Goal: Information Seeking & Learning: Learn about a topic

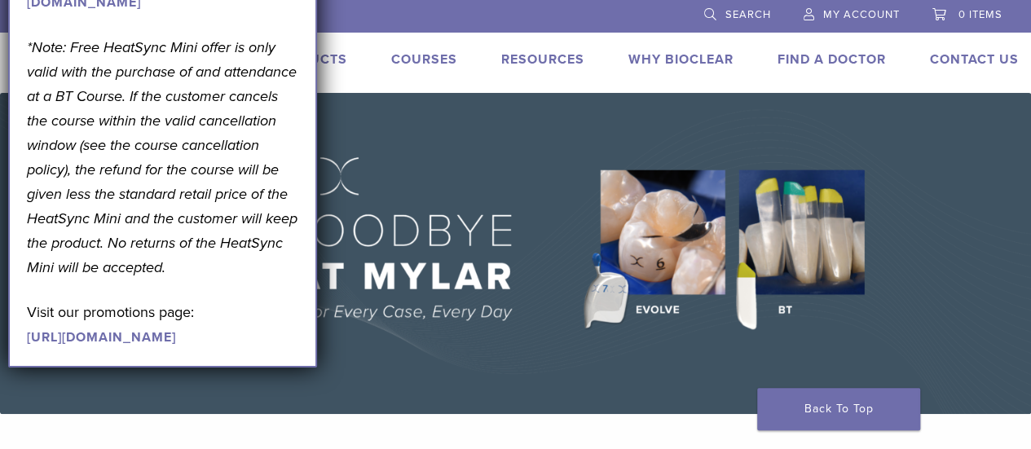
click at [487, 177] on img at bounding box center [515, 253] width 1031 height 321
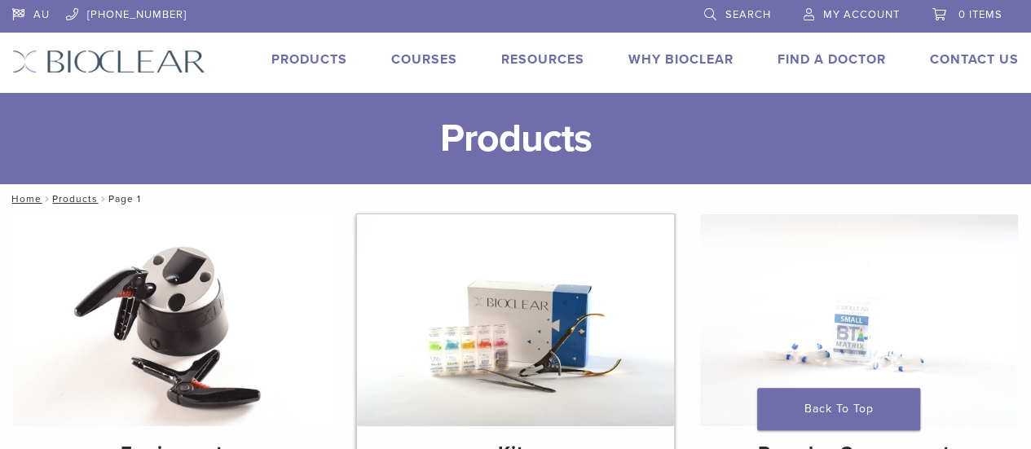
scroll to position [131, 0]
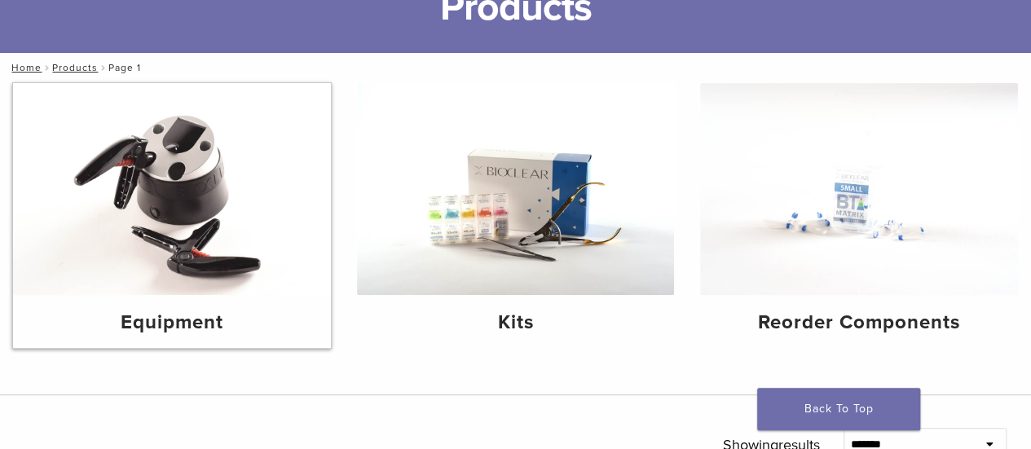
click at [237, 291] on img at bounding box center [172, 189] width 318 height 212
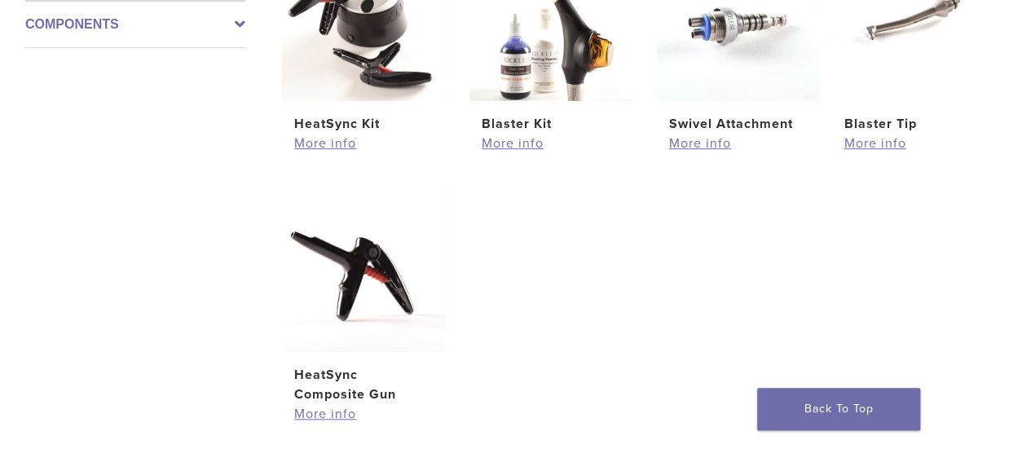
scroll to position [364, 0]
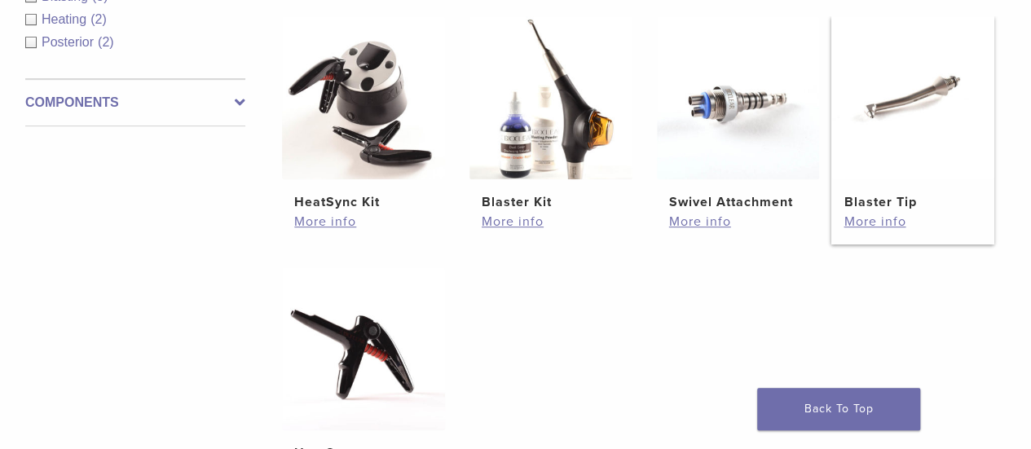
click at [895, 143] on img at bounding box center [913, 97] width 163 height 163
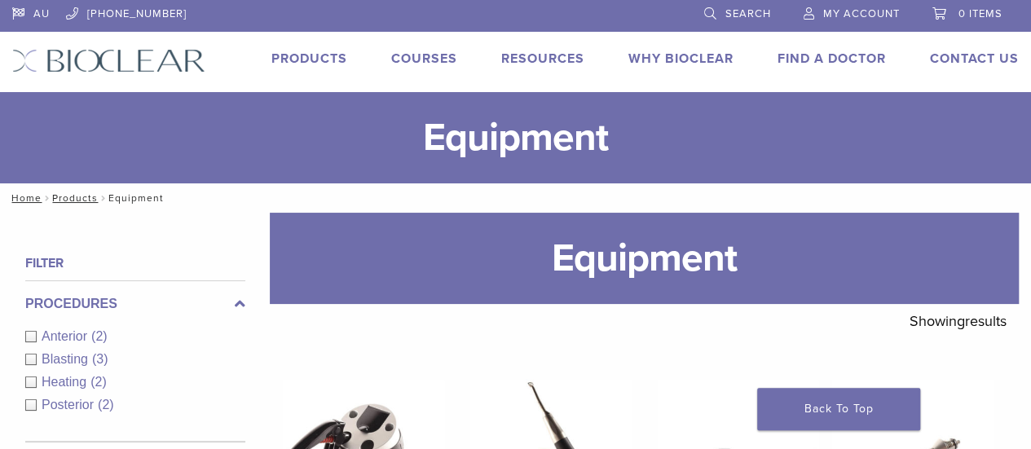
scroll to position [135, 0]
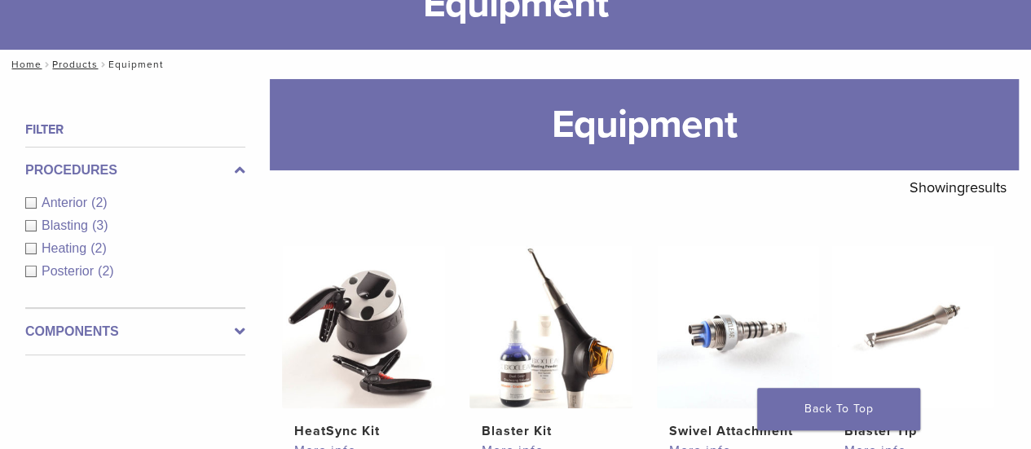
click at [223, 319] on div "Components Equipment (5)" at bounding box center [135, 331] width 220 height 47
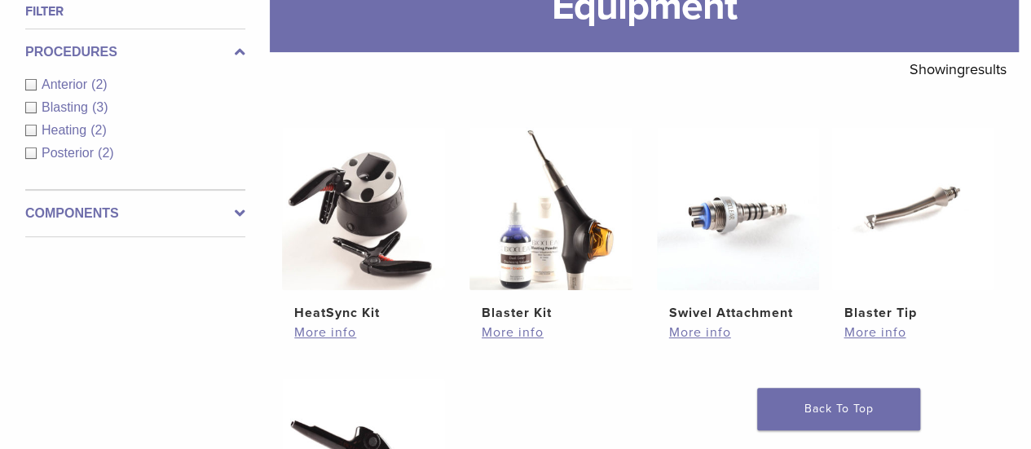
click at [239, 221] on icon at bounding box center [240, 214] width 11 height 20
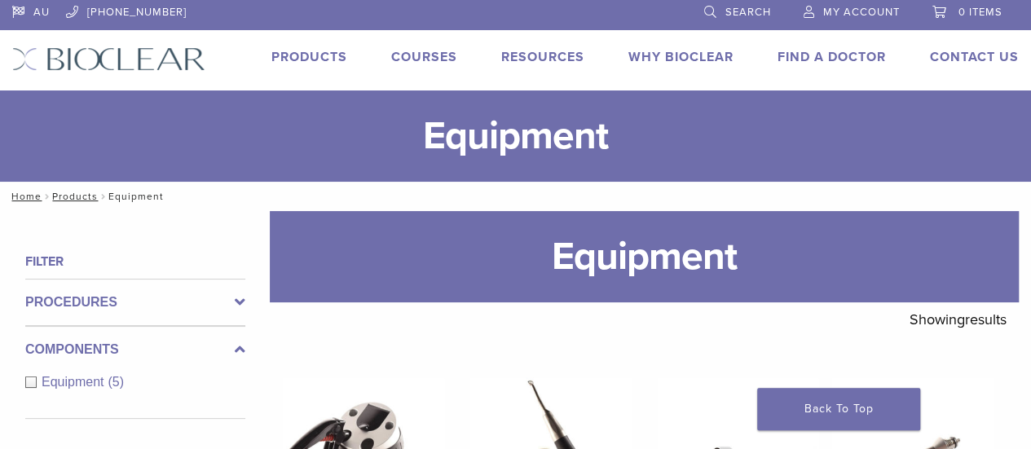
scroll to position [0, 0]
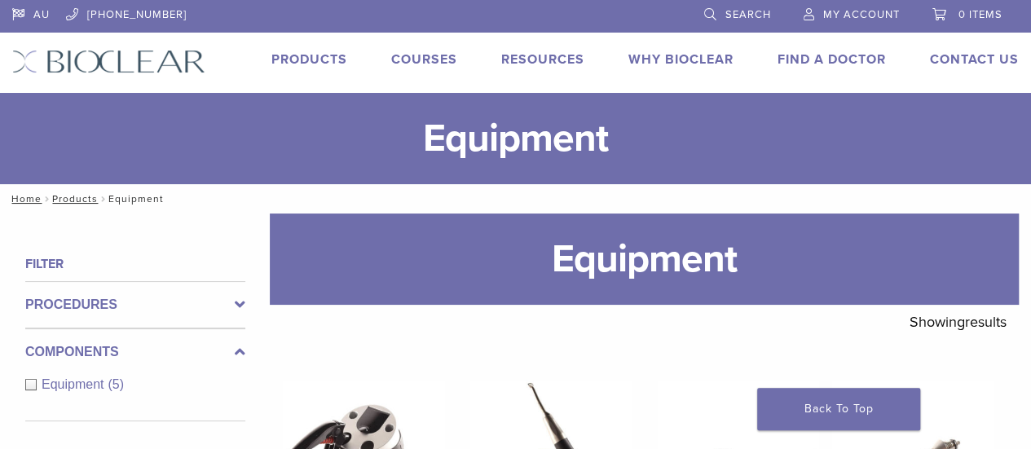
click at [328, 56] on link "Products" at bounding box center [310, 59] width 76 height 16
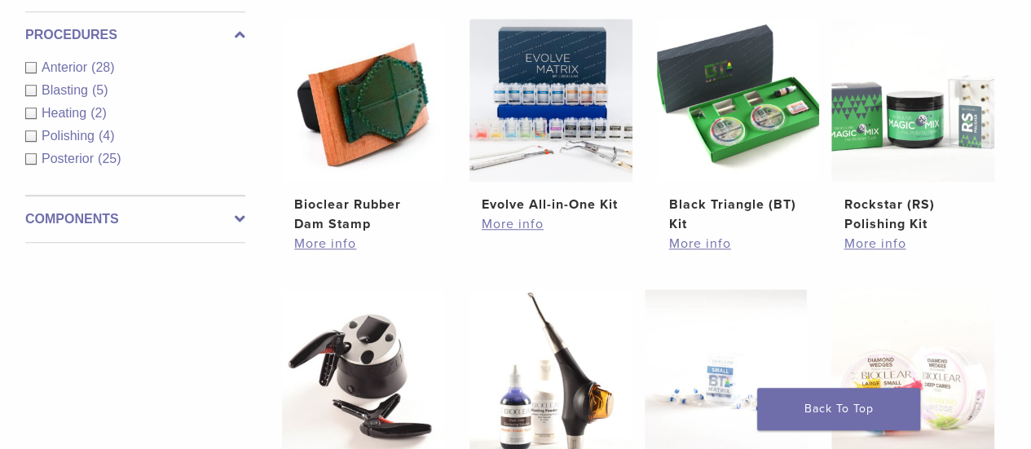
scroll to position [615, 0]
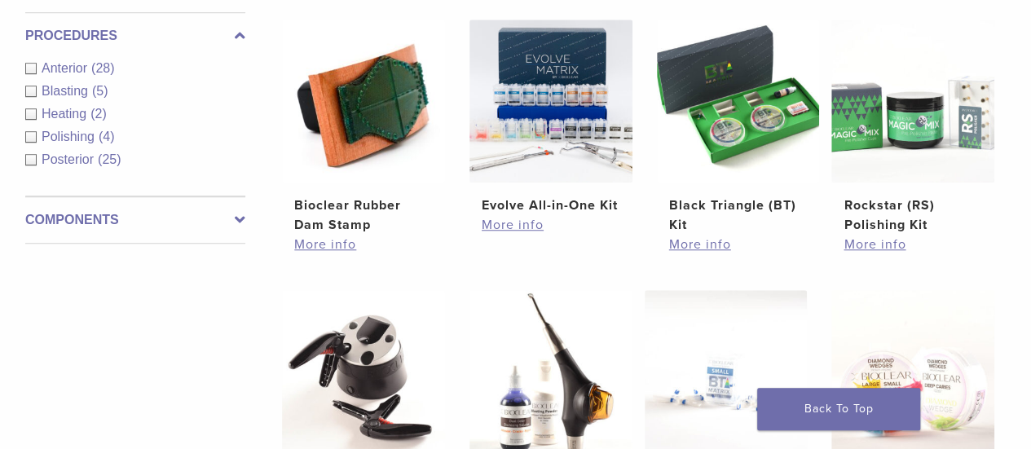
click at [218, 226] on label "Components" at bounding box center [135, 220] width 220 height 20
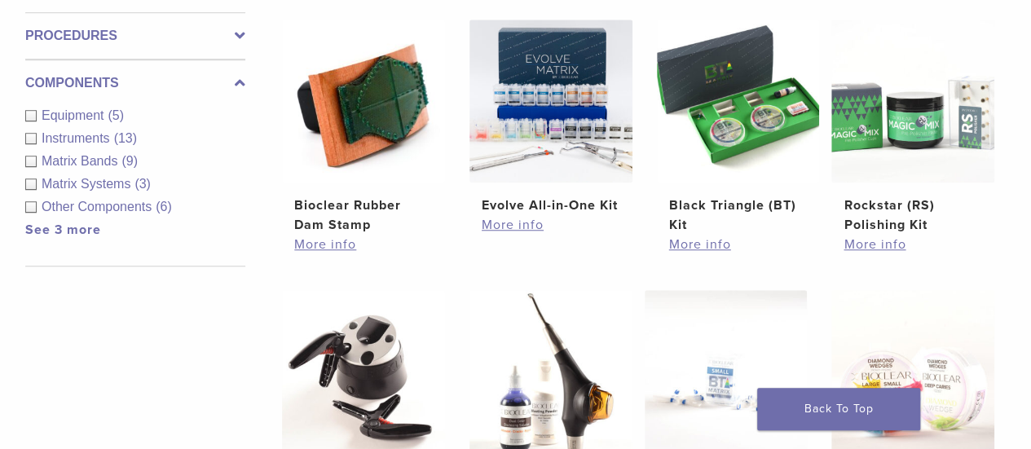
click at [65, 140] on span "Instruments" at bounding box center [78, 138] width 73 height 14
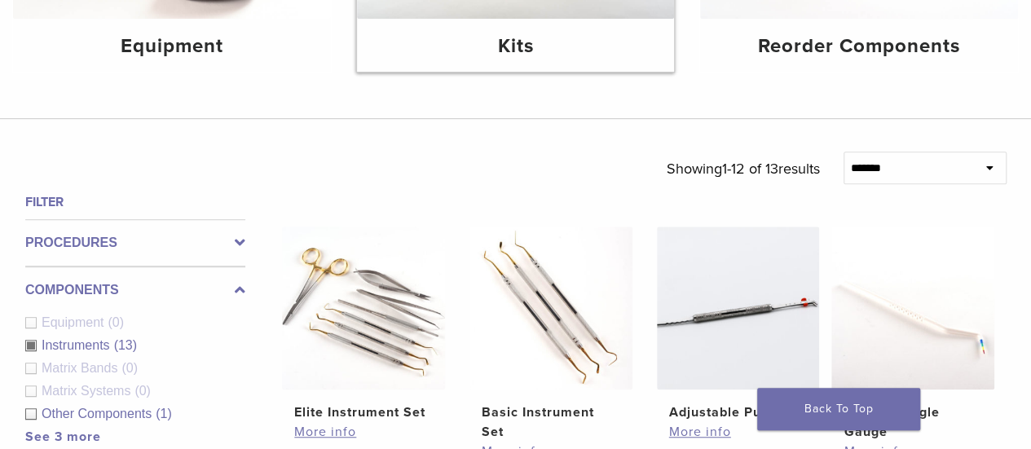
scroll to position [484, 0]
